Goal: Obtain resource: Download file/media

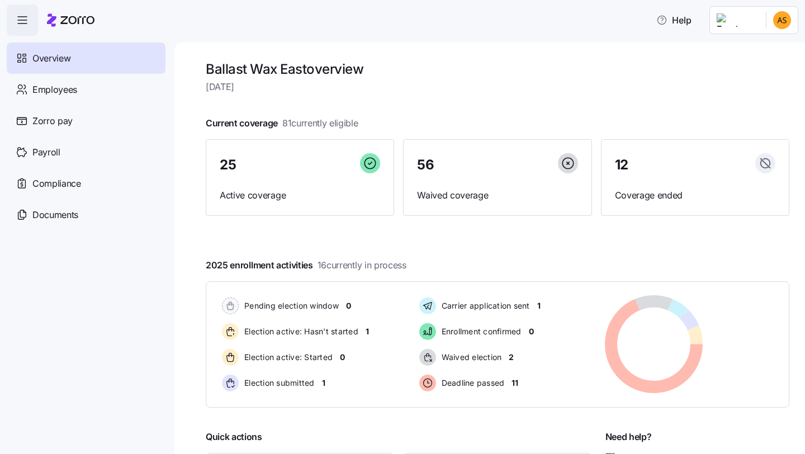
click at [20, 15] on icon "button" at bounding box center [22, 19] width 13 height 13
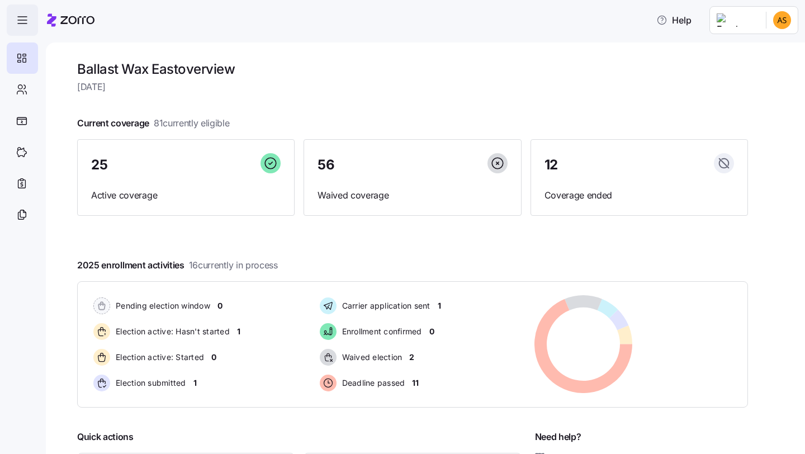
click at [20, 15] on icon "button" at bounding box center [22, 19] width 13 height 13
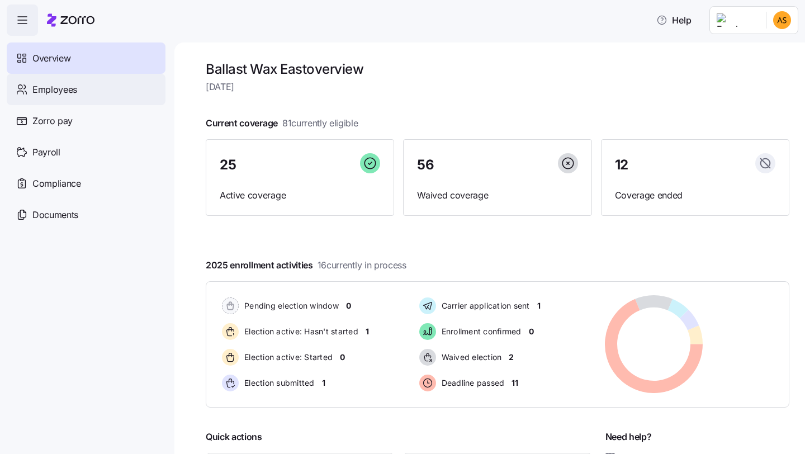
click at [72, 83] on span "Employees" at bounding box center [54, 90] width 45 height 14
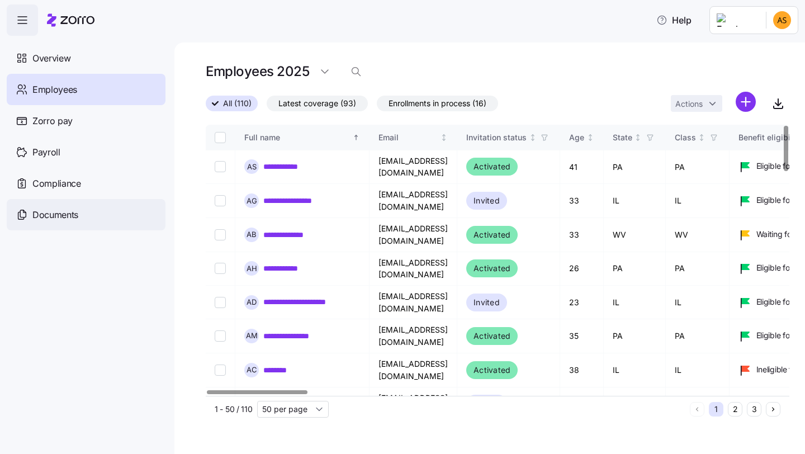
click at [72, 213] on span "Documents" at bounding box center [55, 215] width 46 height 14
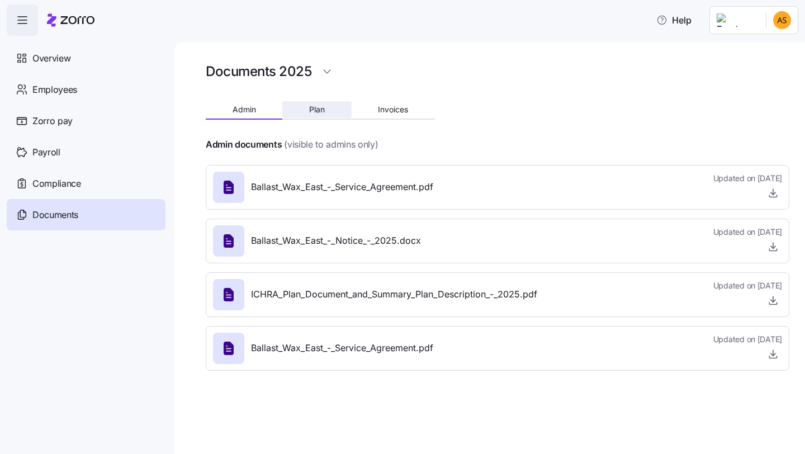
click at [323, 115] on button "Plan" at bounding box center [316, 109] width 69 height 17
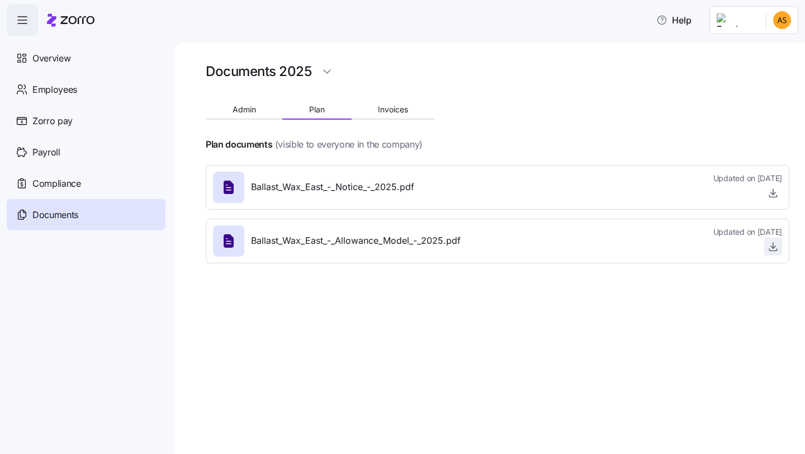
click at [772, 248] on icon "button" at bounding box center [772, 246] width 11 height 11
click at [776, 196] on icon "button" at bounding box center [772, 192] width 11 height 11
click at [251, 111] on span "Admin" at bounding box center [243, 110] width 23 height 8
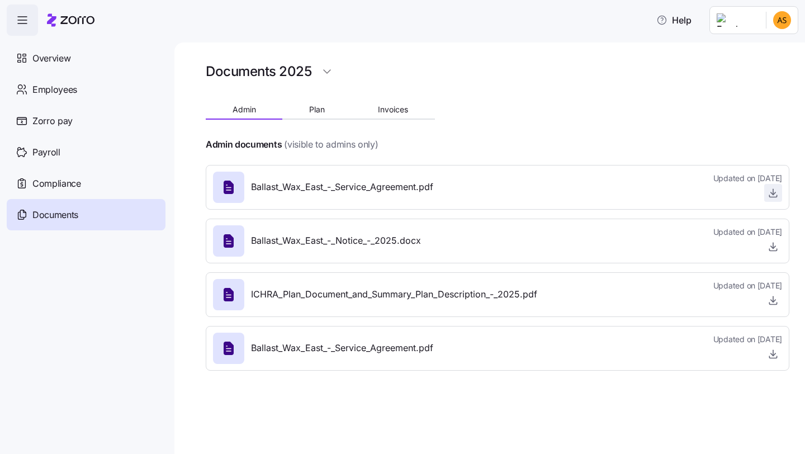
click at [778, 190] on icon "button" at bounding box center [772, 192] width 11 height 11
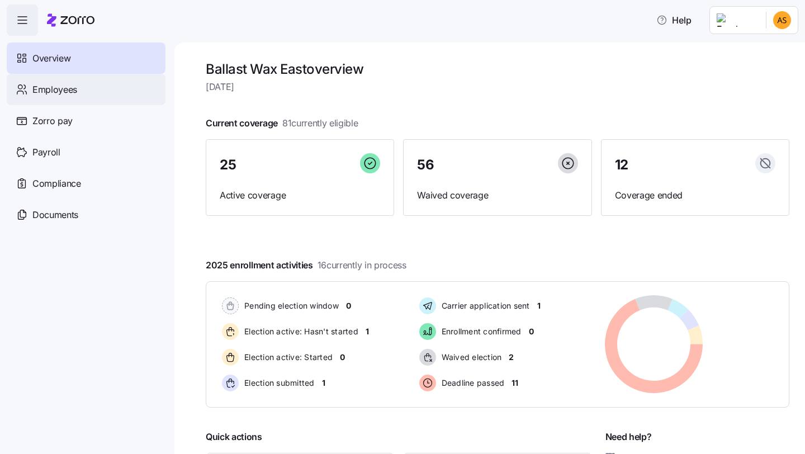
click at [94, 92] on div "Employees" at bounding box center [86, 89] width 159 height 31
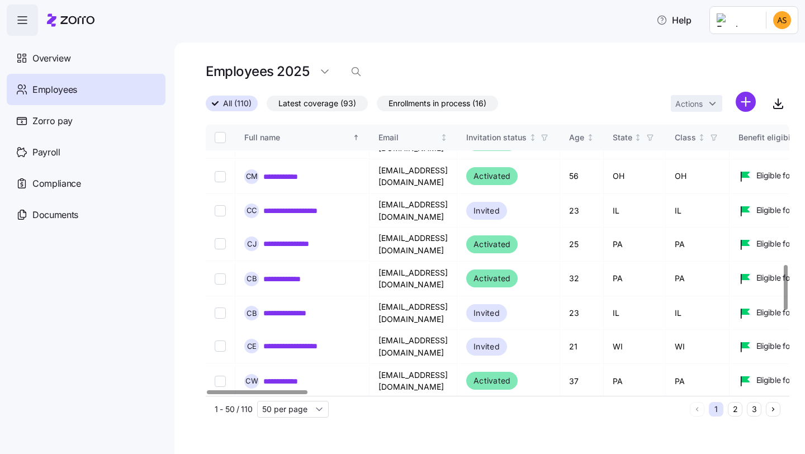
scroll to position [871, 0]
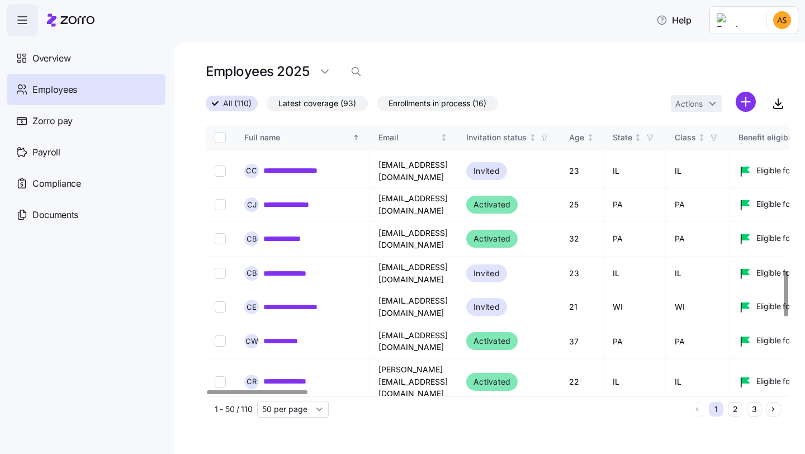
click at [424, 438] on td "[EMAIL_ADDRESS][DOMAIN_NAME]" at bounding box center [413, 455] width 88 height 34
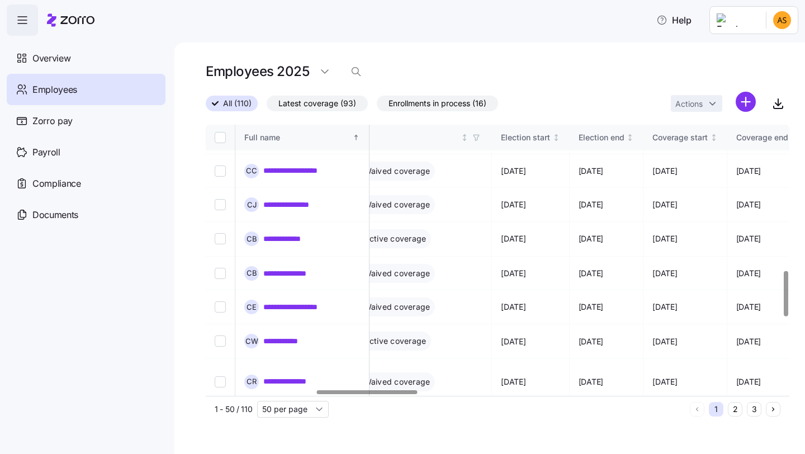
scroll to position [871, 636]
